Goal: Find specific page/section: Find specific page/section

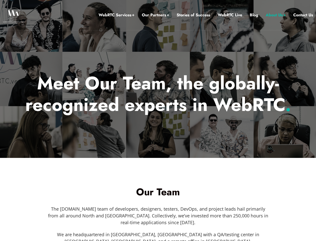
click at [158, 120] on div at bounding box center [158, 79] width 316 height 158
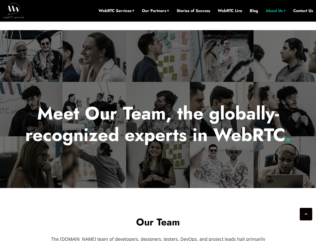
scroll to position [203, 0]
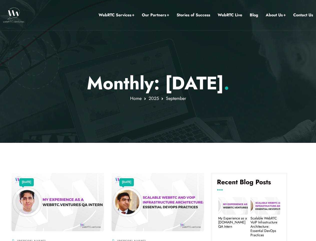
click at [158, 120] on div at bounding box center [158, 71] width 316 height 143
click at [156, 15] on link "Our Partners" at bounding box center [155, 15] width 27 height 7
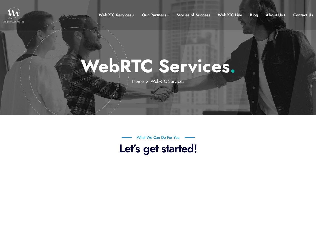
click at [156, 15] on link "Our Partners" at bounding box center [155, 15] width 27 height 7
